Goal: Task Accomplishment & Management: Manage account settings

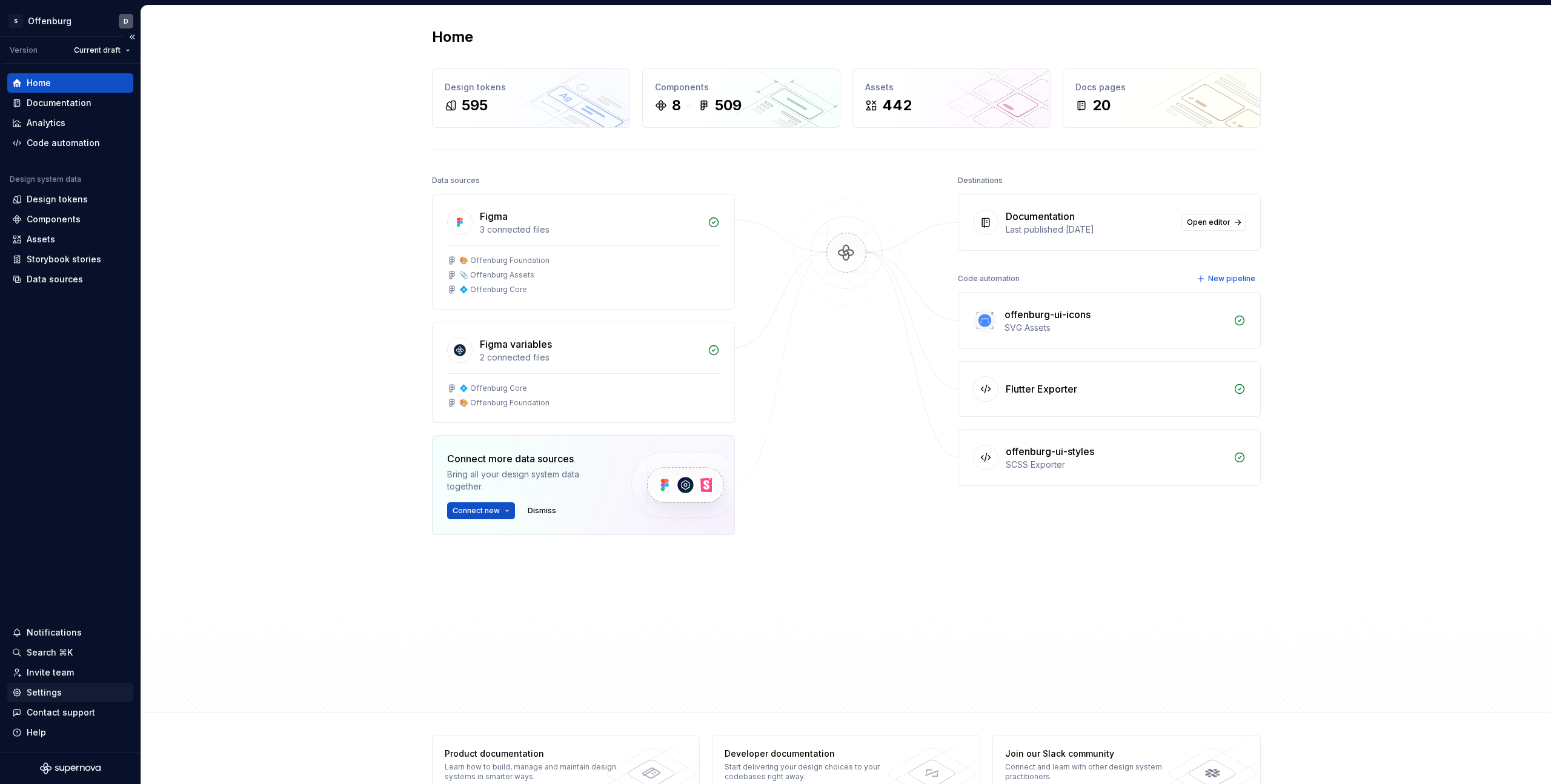
click at [49, 699] on div "Settings" at bounding box center [70, 692] width 126 height 19
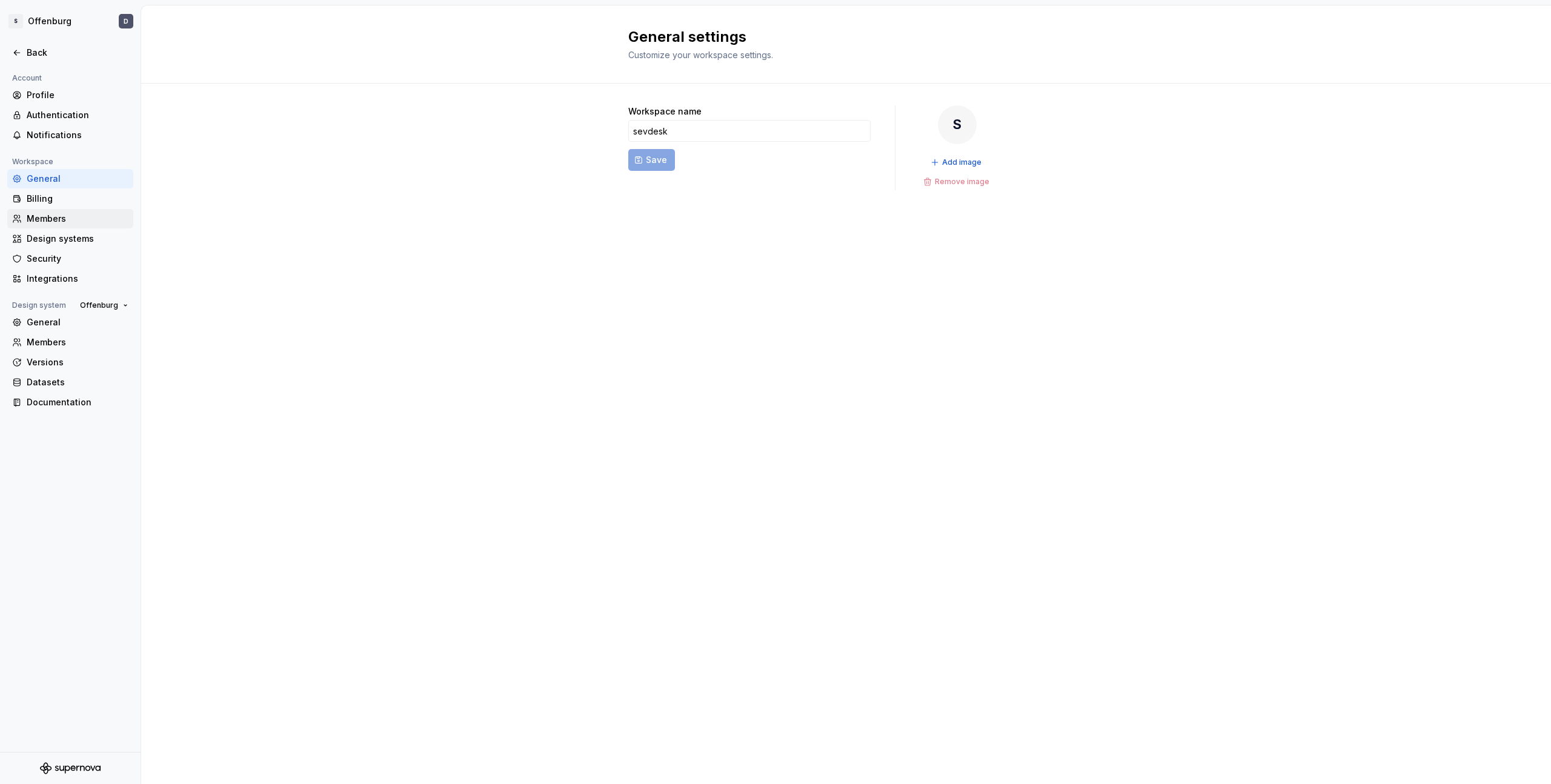
click at [48, 219] on div "Members" at bounding box center [78, 218] width 102 height 12
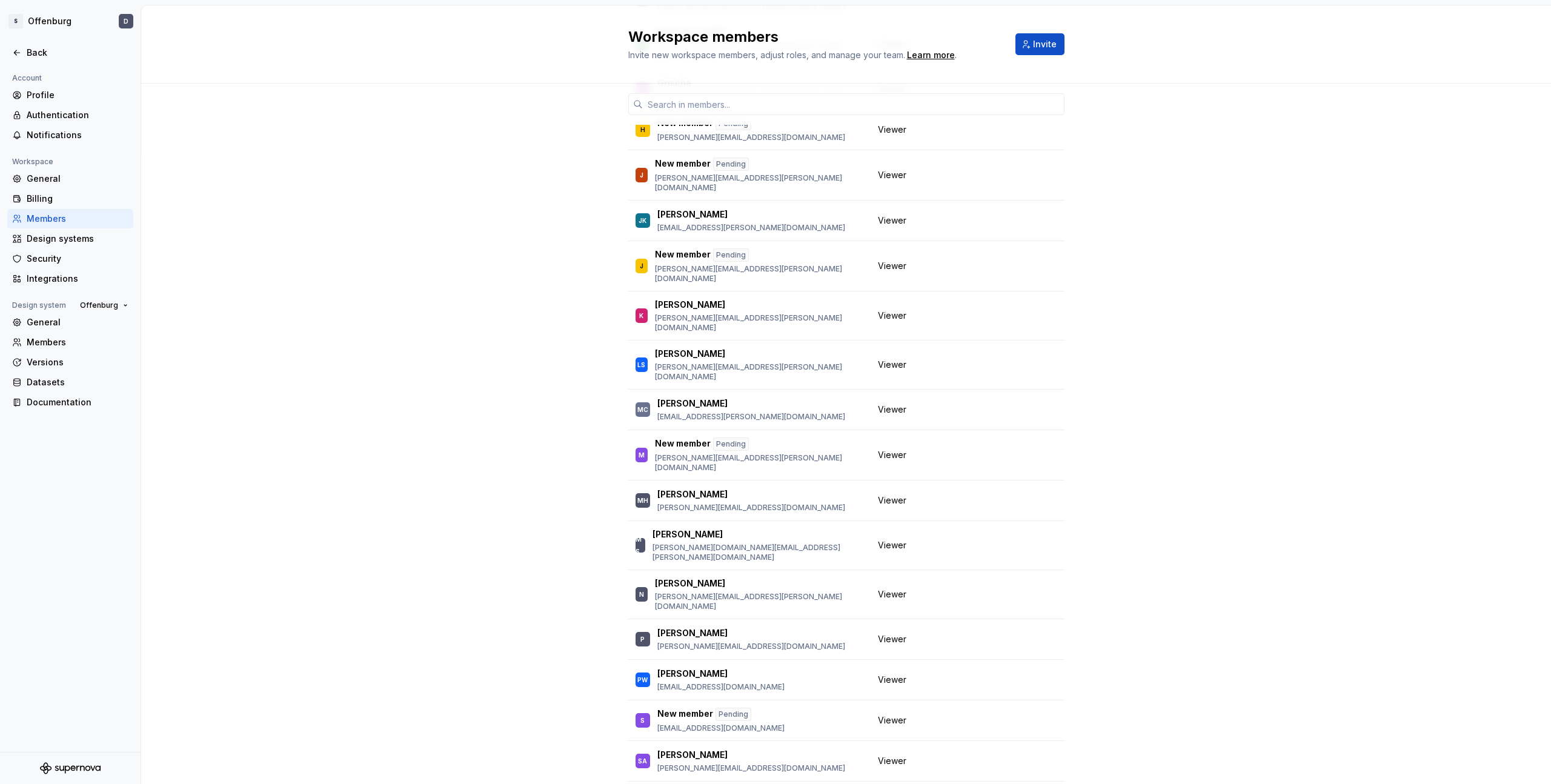
scroll to position [750, 0]
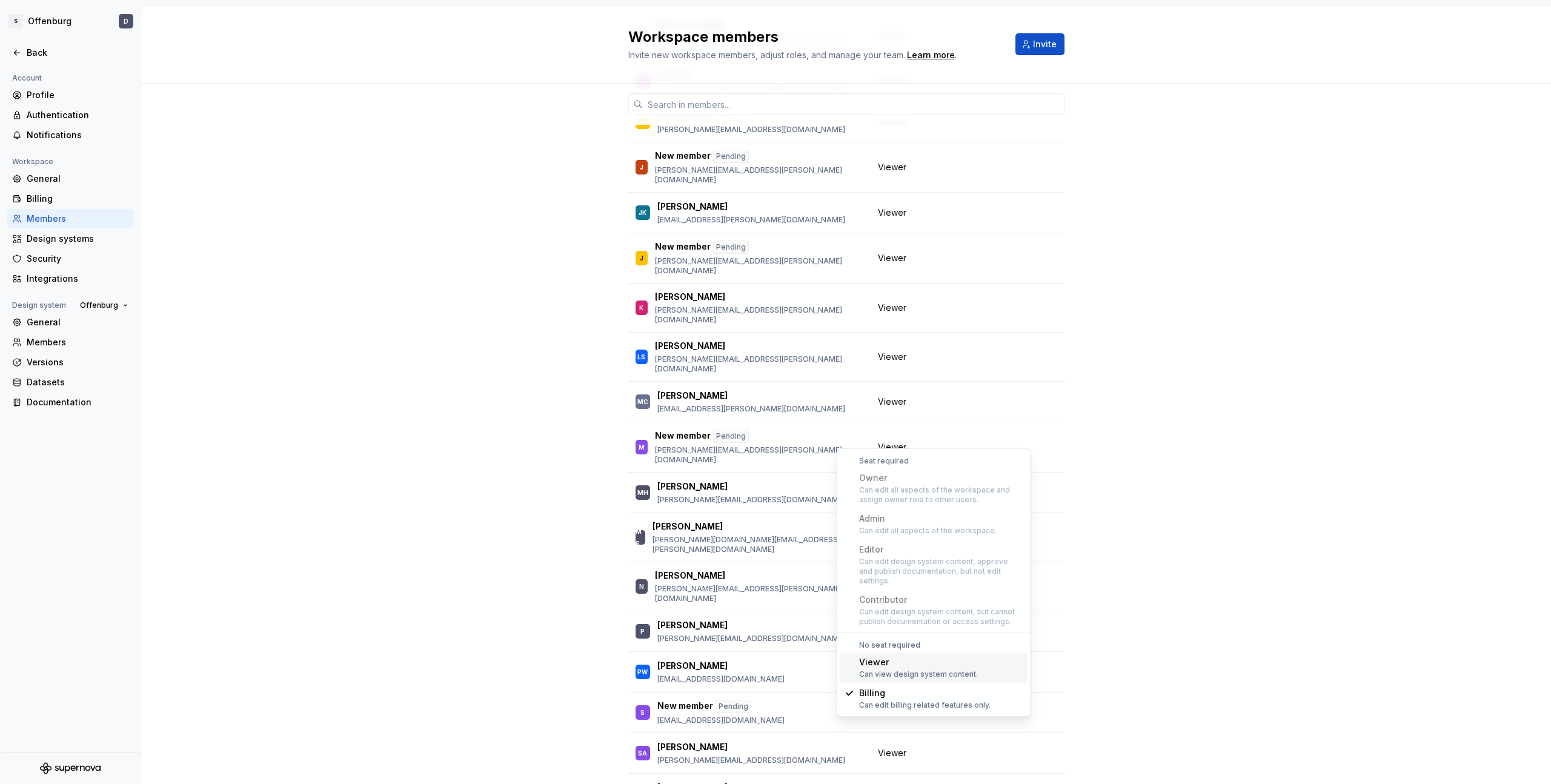
click at [442, 423] on div "2 / 2 editor seats assigned Edit seats Member Workspace role M Marie marie.leid…" at bounding box center [846, 117] width 1410 height 1567
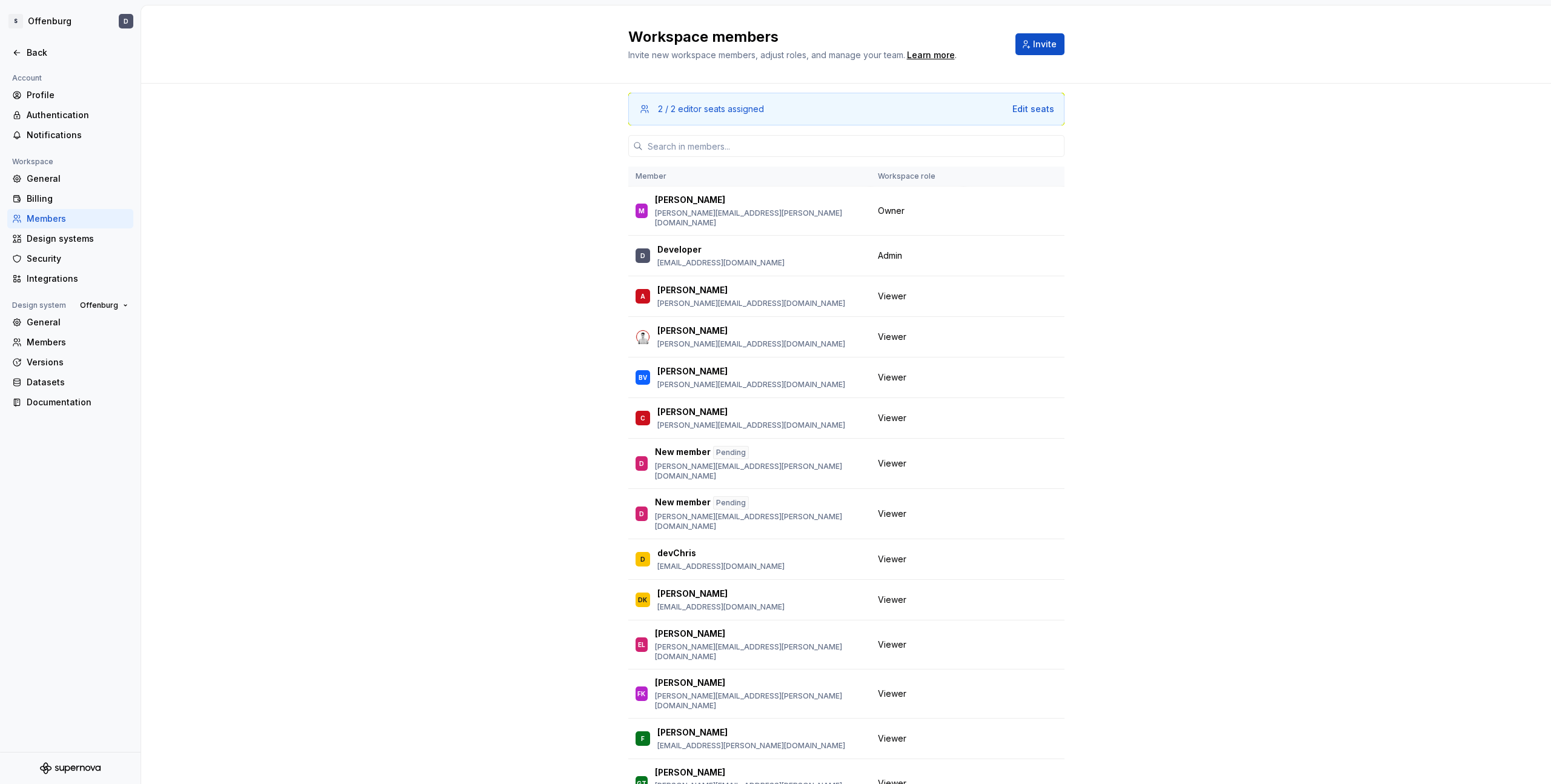
scroll to position [0, 0]
